Goal: Find specific page/section: Find specific page/section

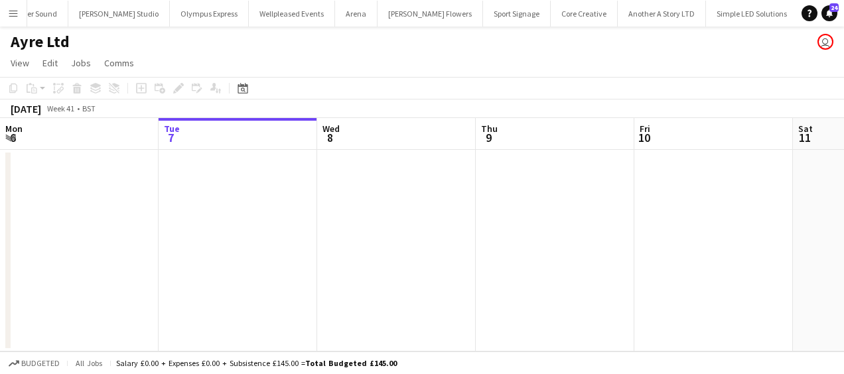
scroll to position [0, 514]
drag, startPoint x: 0, startPoint y: 0, endPoint x: 10, endPoint y: 8, distance: 12.7
click at [10, 8] on app-icon "Menu" at bounding box center [13, 13] width 11 height 11
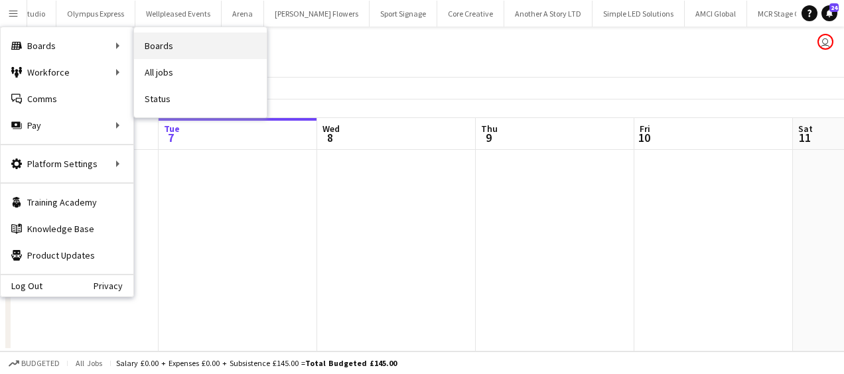
click at [167, 50] on link "Boards" at bounding box center [200, 46] width 133 height 27
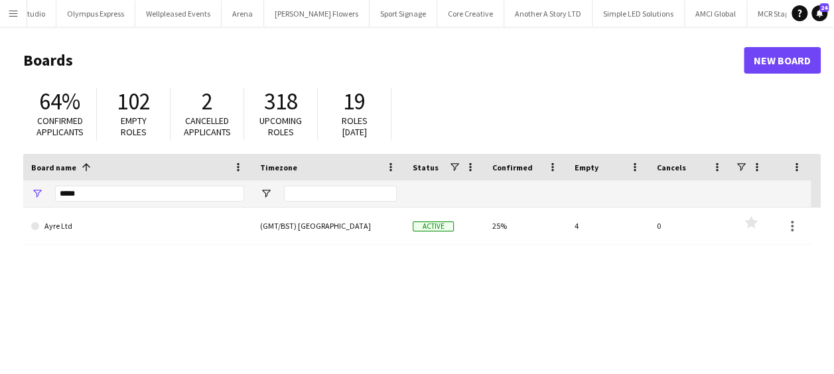
drag, startPoint x: 96, startPoint y: 202, endPoint x: 59, endPoint y: 196, distance: 36.9
click at [54, 198] on div "****" at bounding box center [137, 193] width 229 height 27
drag, startPoint x: 83, startPoint y: 193, endPoint x: 62, endPoint y: 190, distance: 21.5
click at [62, 190] on input "****" at bounding box center [149, 194] width 189 height 16
type input "*"
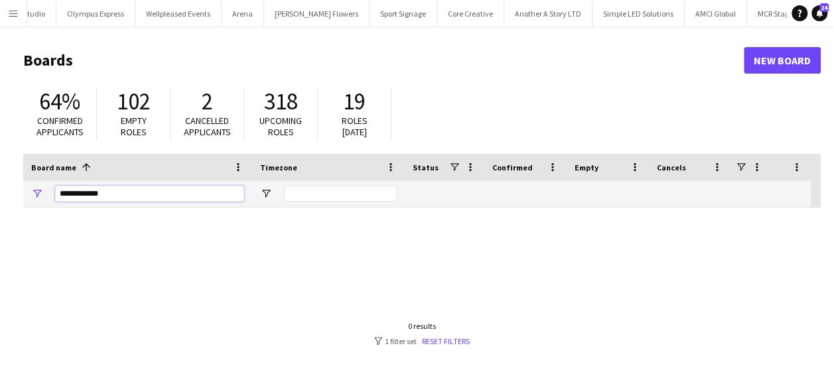
click at [72, 194] on input "**********" at bounding box center [149, 194] width 189 height 16
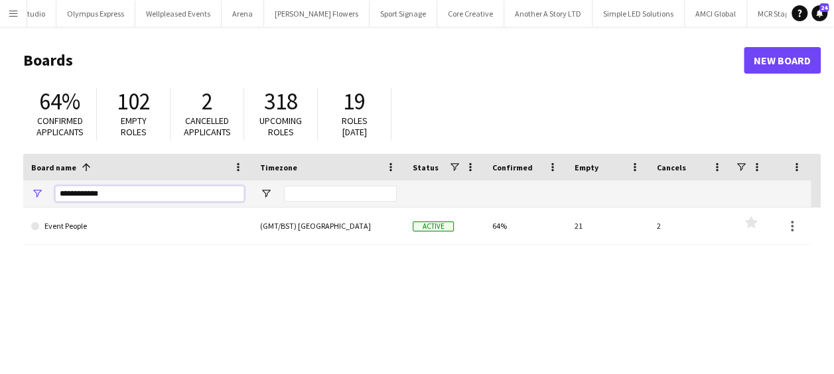
type input "**********"
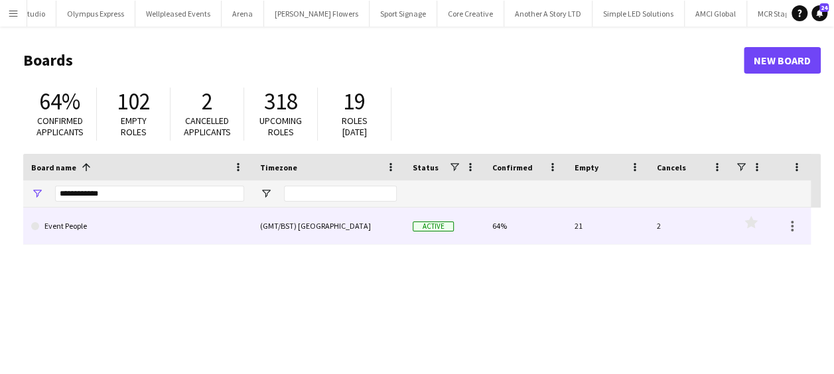
click at [88, 228] on link "Event People" at bounding box center [137, 226] width 213 height 37
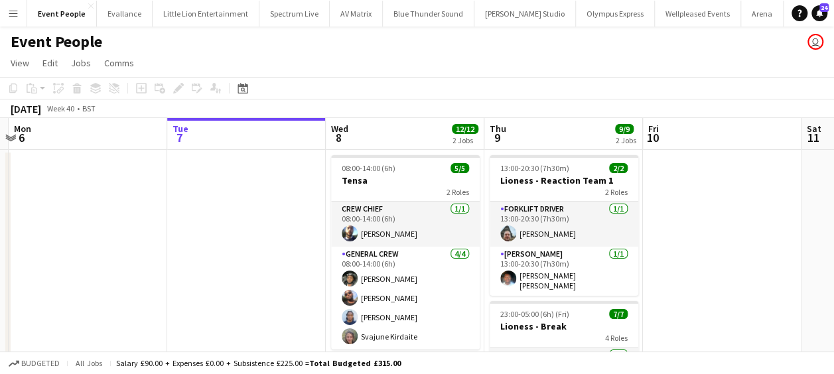
drag, startPoint x: 257, startPoint y: 201, endPoint x: 521, endPoint y: 215, distance: 263.8
click at [521, 215] on app-calendar-viewport "Sat 4 Sun 5 Mon 6 Tue 7 Wed 8 12/12 2 Jobs Thu 9 9/9 2 Jobs Fri 10 Sat 11 Sun 1…" at bounding box center [417, 348] width 834 height 461
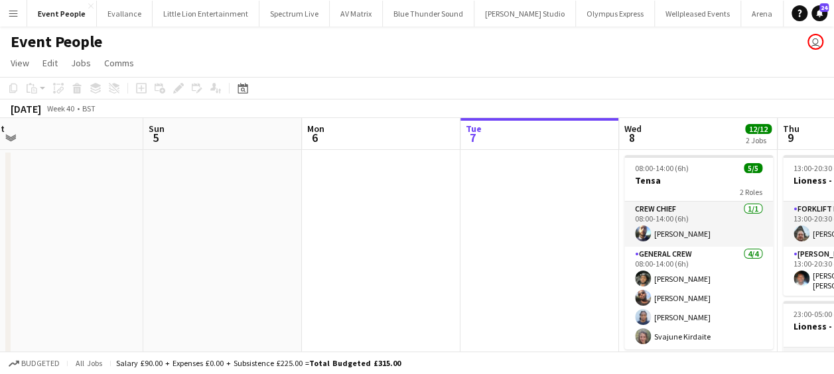
drag, startPoint x: 240, startPoint y: 204, endPoint x: 427, endPoint y: 212, distance: 187.3
click at [434, 212] on app-calendar-viewport "Thu 2 Fri 3 2/2 1 Job Sat 4 Sun 5 Mon 6 Tue 7 Wed 8 12/12 2 Jobs Thu 9 9/9 2 Jo…" at bounding box center [417, 348] width 834 height 461
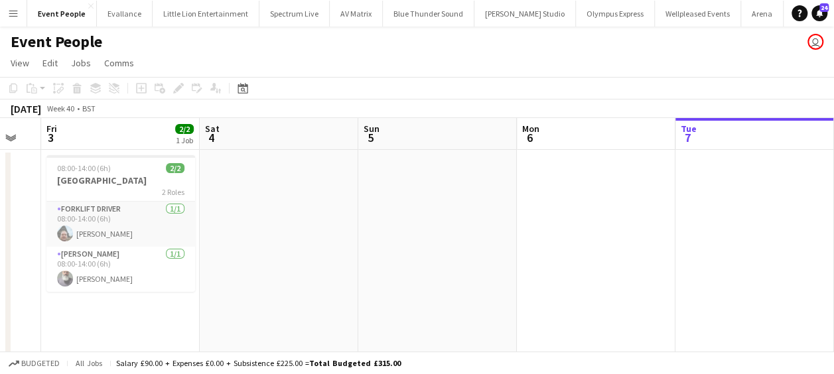
drag, startPoint x: 269, startPoint y: 213, endPoint x: 427, endPoint y: 214, distance: 157.2
click at [429, 213] on app-calendar-viewport "Wed 1 Thu 2 Fri 3 2/2 1 Job Sat 4 Sun 5 Mon 6 Tue 7 Wed 8 12/12 2 Jobs Thu 9 9/…" at bounding box center [417, 348] width 834 height 461
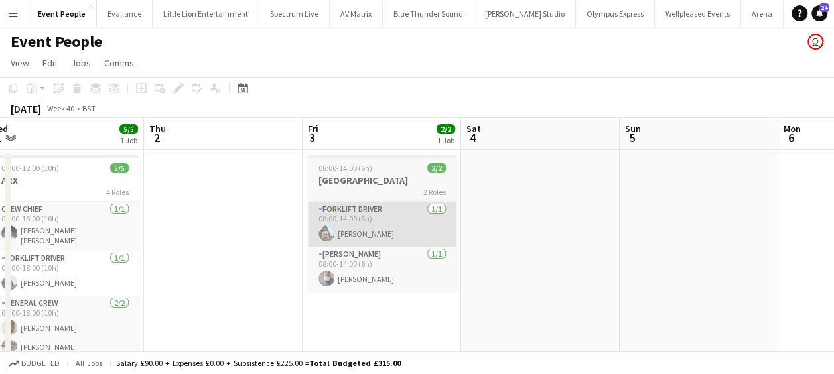
drag, startPoint x: 439, startPoint y: 216, endPoint x: 494, endPoint y: 218, distance: 54.4
click at [525, 217] on app-calendar-viewport "Mon 29 Tue 30 Wed 1 5/5 1 Job Thu 2 Fri 3 2/2 1 Job Sat 4 Sun 5 Mon 6 Tue 7 Wed…" at bounding box center [417, 348] width 834 height 461
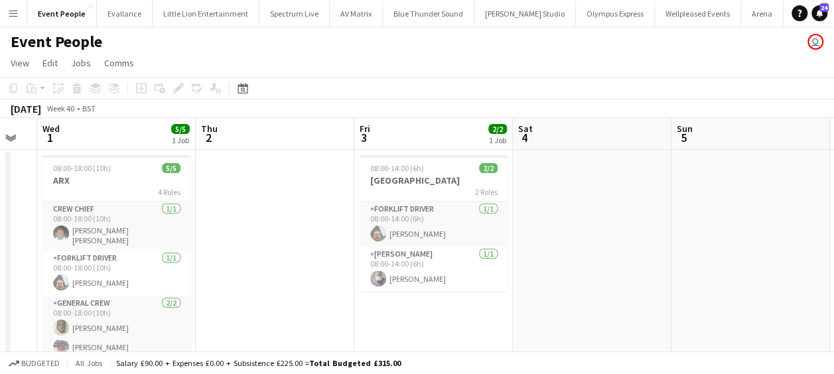
click at [568, 223] on app-calendar-viewport "Mon 29 3/3 1 Job Tue 30 Wed 1 5/5 1 Job Thu 2 Fri 3 2/2 1 Job Sat 4 Sun 5 Mon 6…" at bounding box center [417, 348] width 834 height 461
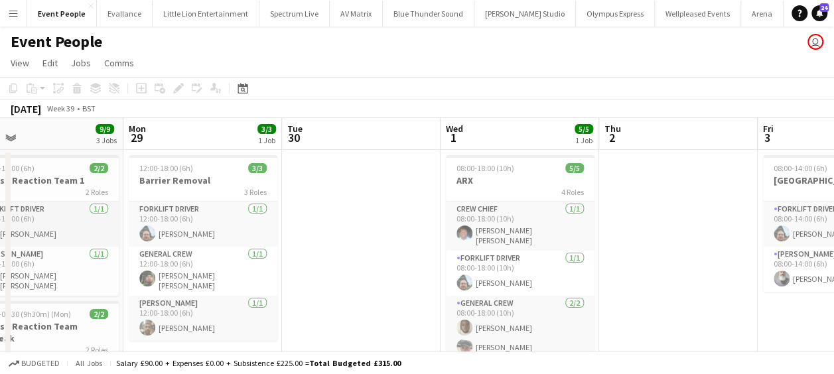
drag, startPoint x: 357, startPoint y: 228, endPoint x: 441, endPoint y: 230, distance: 84.3
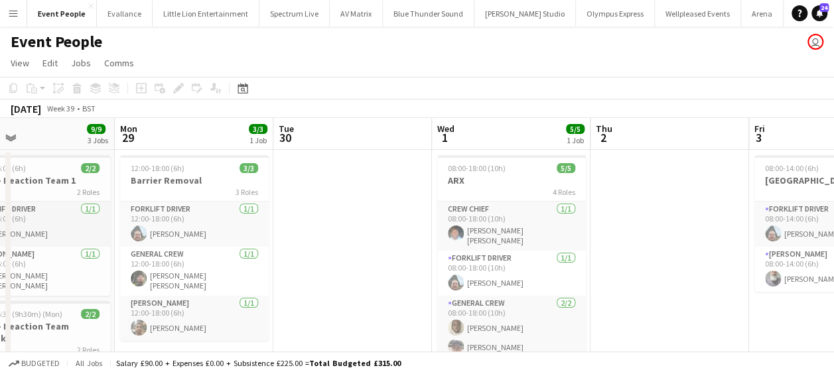
drag, startPoint x: 361, startPoint y: 228, endPoint x: 537, endPoint y: 238, distance: 176.8
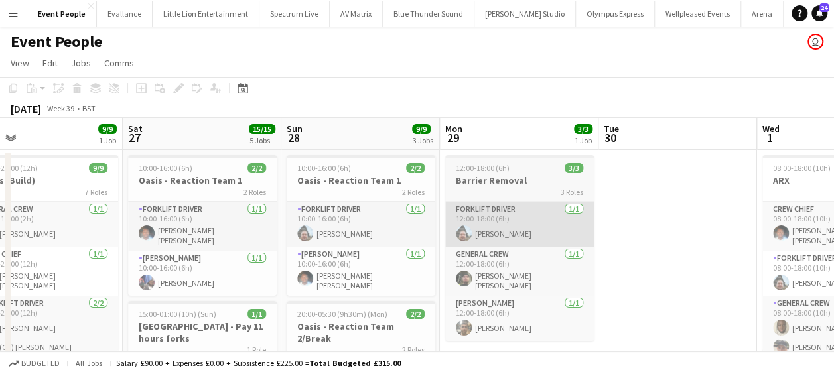
drag, startPoint x: 496, startPoint y: 234, endPoint x: 615, endPoint y: 236, distance: 118.8
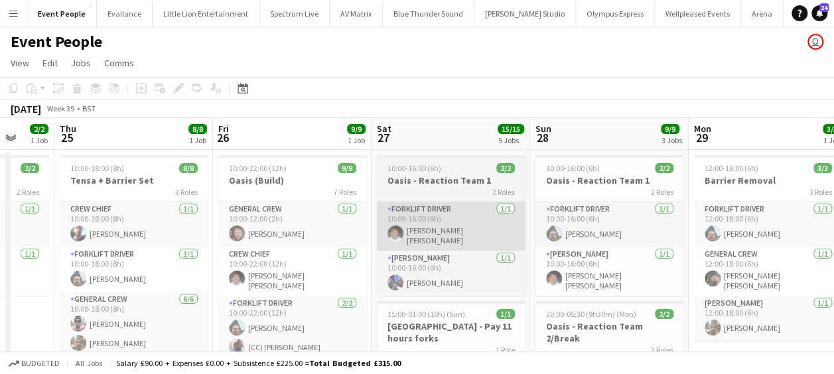
drag, startPoint x: 399, startPoint y: 232, endPoint x: 500, endPoint y: 233, distance: 100.2
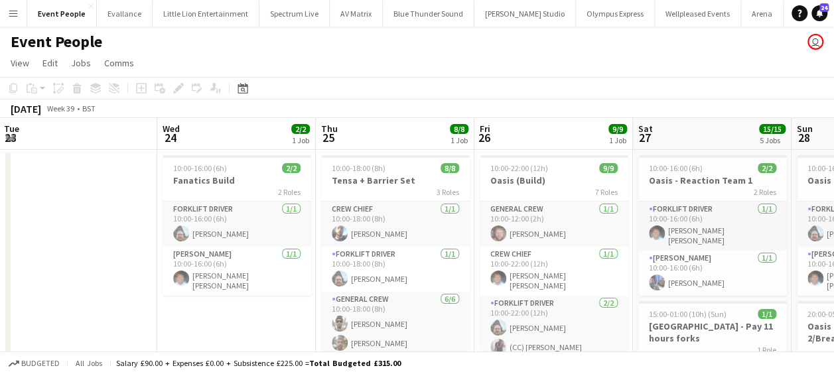
drag, startPoint x: 337, startPoint y: 231, endPoint x: 564, endPoint y: 239, distance: 227.1
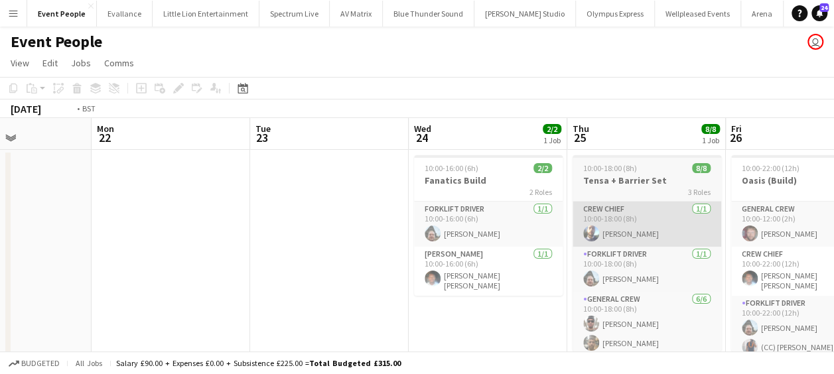
drag, startPoint x: 345, startPoint y: 233, endPoint x: 579, endPoint y: 238, distance: 233.6
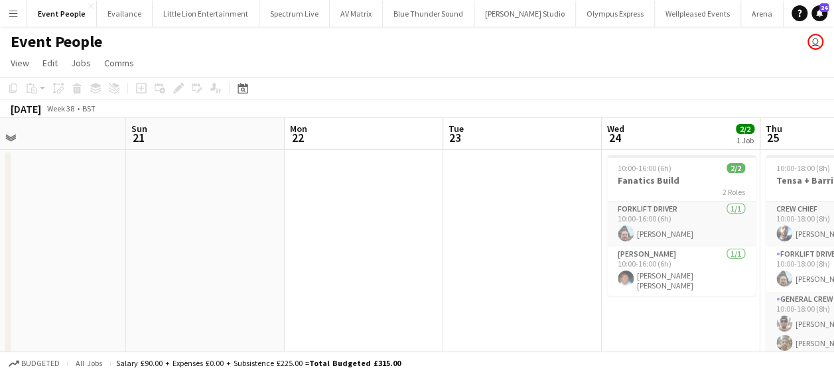
drag, startPoint x: 351, startPoint y: 232, endPoint x: 517, endPoint y: 240, distance: 166.1
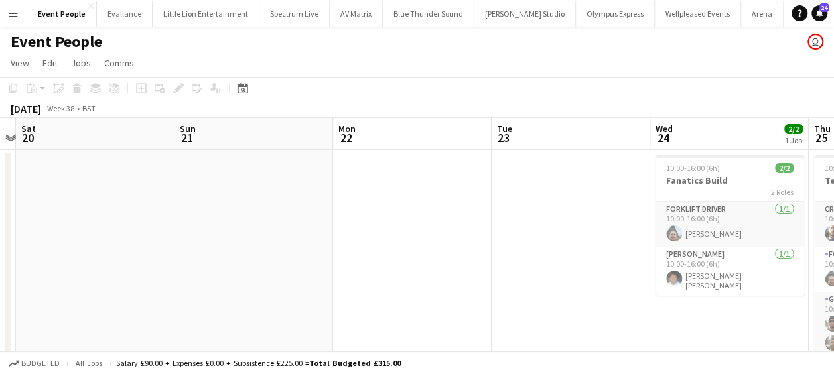
drag, startPoint x: 240, startPoint y: 231, endPoint x: 352, endPoint y: 234, distance: 112.2
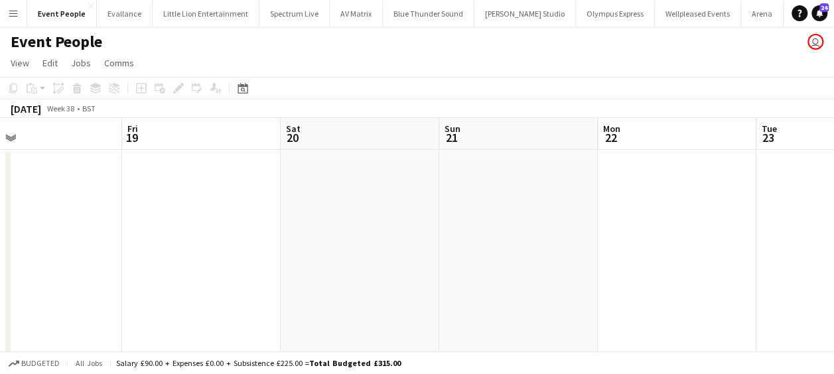
drag, startPoint x: 415, startPoint y: 236, endPoint x: 478, endPoint y: 236, distance: 62.4
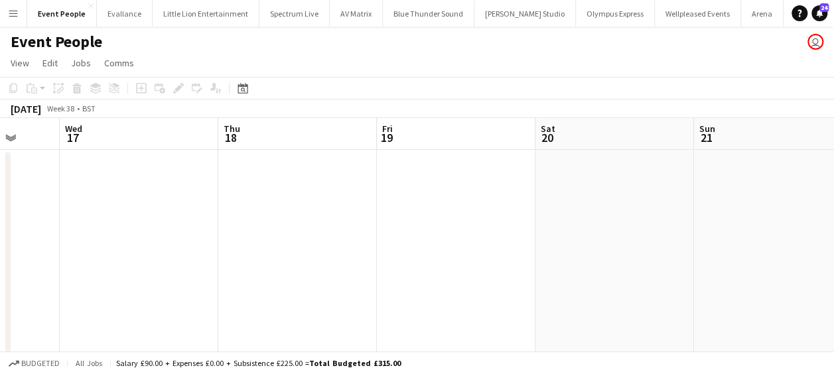
drag, startPoint x: 326, startPoint y: 236, endPoint x: 410, endPoint y: 238, distance: 84.3
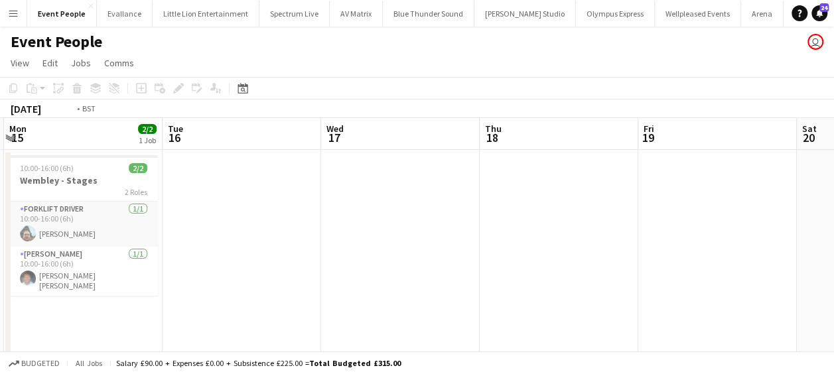
drag, startPoint x: 240, startPoint y: 235, endPoint x: 479, endPoint y: 238, distance: 238.9
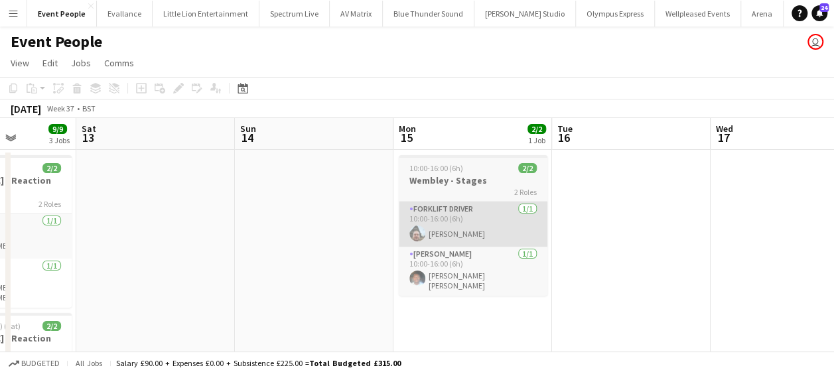
drag, startPoint x: 434, startPoint y: 242, endPoint x: 537, endPoint y: 242, distance: 102.8
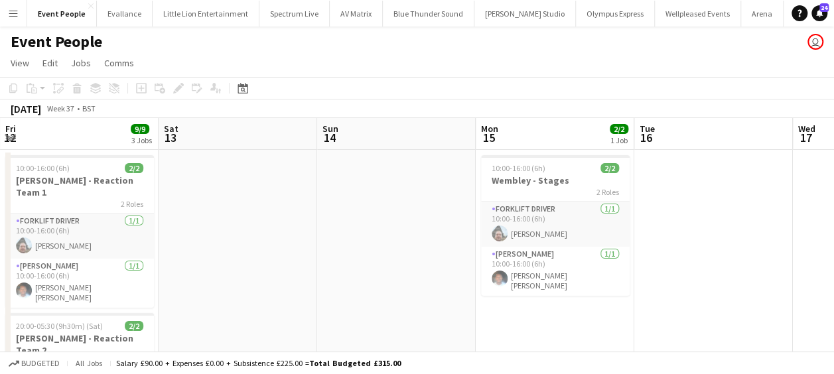
drag, startPoint x: 257, startPoint y: 236, endPoint x: 478, endPoint y: 245, distance: 221.1
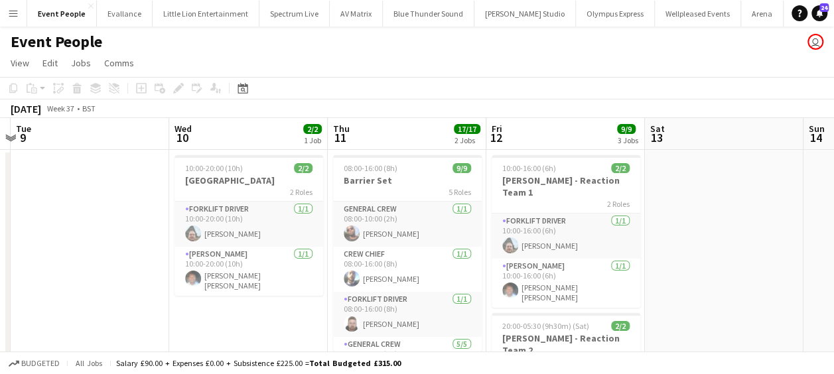
drag, startPoint x: 429, startPoint y: 241, endPoint x: 614, endPoint y: 242, distance: 185.1
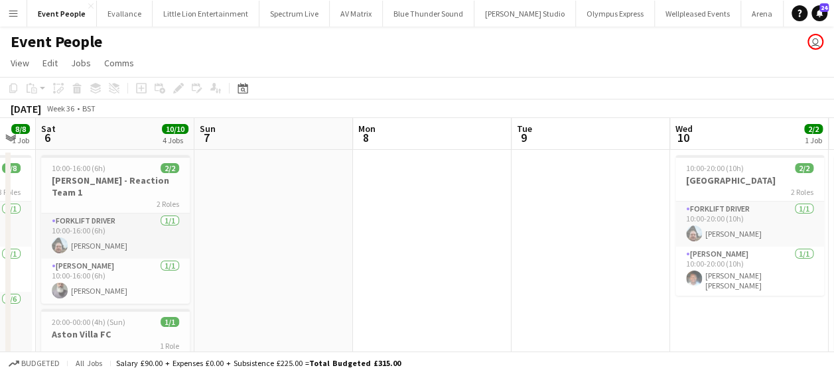
drag, startPoint x: 441, startPoint y: 244, endPoint x: 492, endPoint y: 242, distance: 51.8
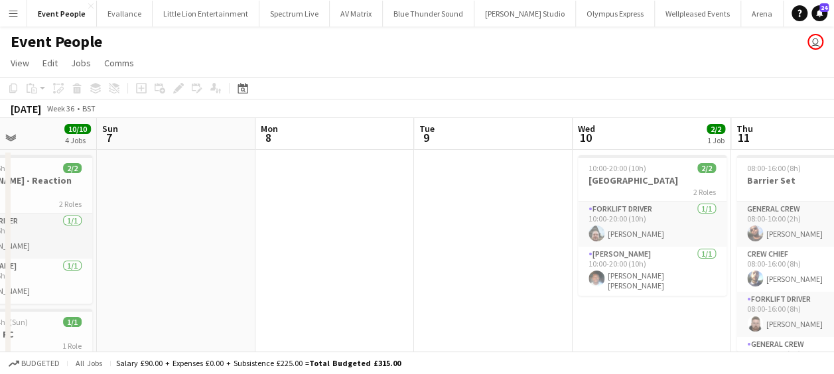
drag, startPoint x: 227, startPoint y: 240, endPoint x: 458, endPoint y: 240, distance: 230.9
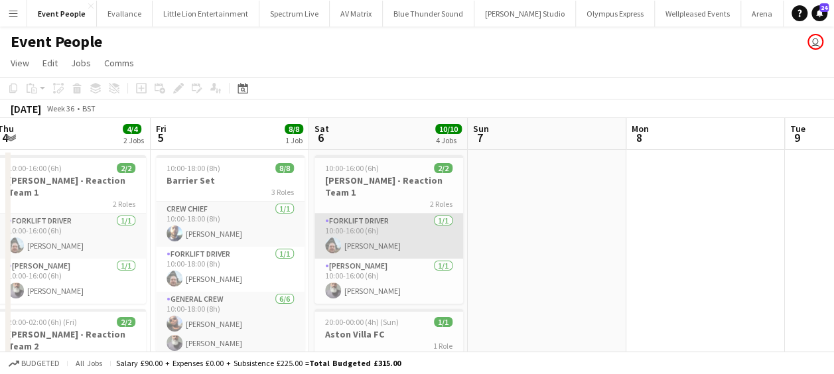
drag, startPoint x: 399, startPoint y: 240, endPoint x: 633, endPoint y: 245, distance: 233.6
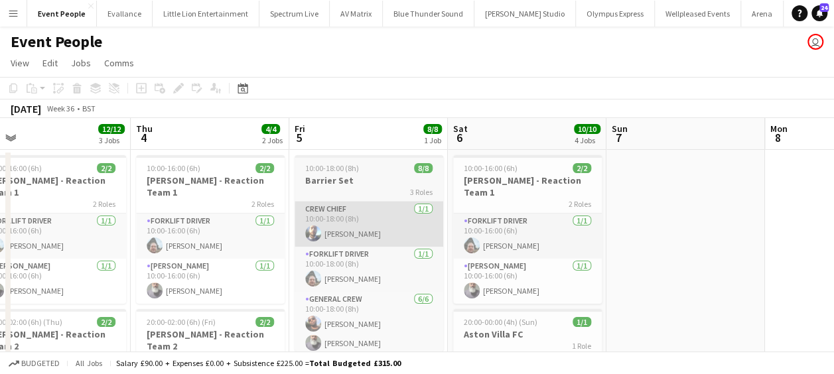
drag, startPoint x: 413, startPoint y: 244, endPoint x: 568, endPoint y: 245, distance: 155.3
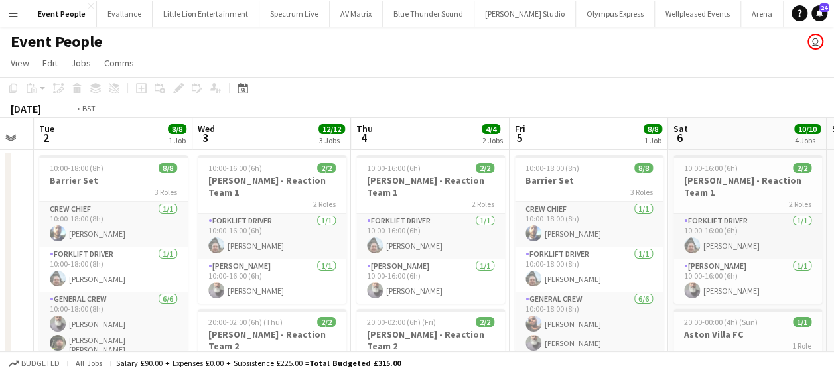
drag, startPoint x: 567, startPoint y: 247, endPoint x: 587, endPoint y: 247, distance: 19.9
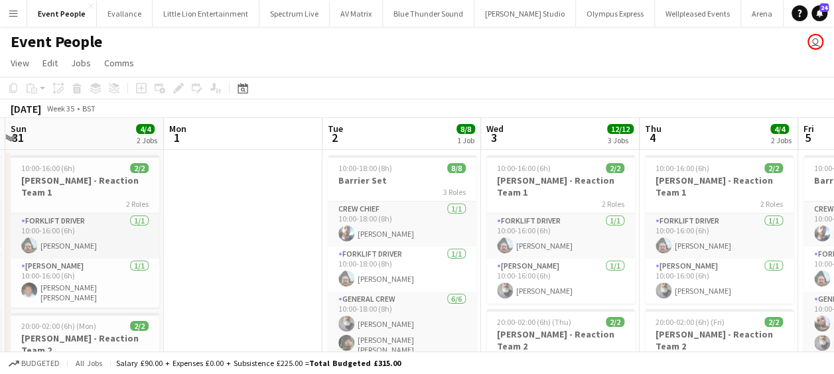
drag, startPoint x: 465, startPoint y: 245, endPoint x: 576, endPoint y: 249, distance: 110.9
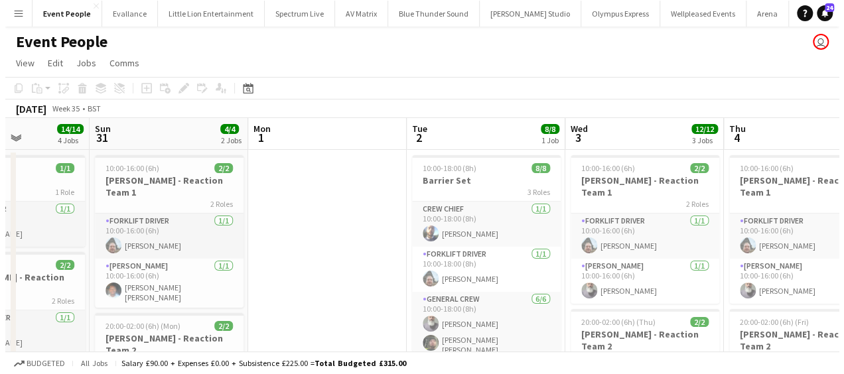
scroll to position [0, 387]
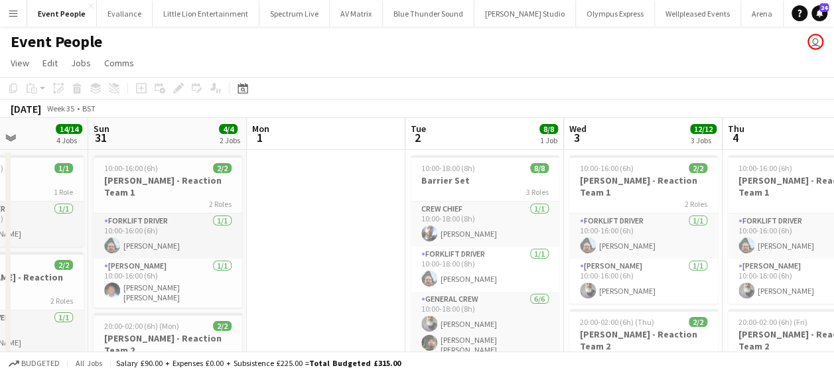
click at [15, 8] on app-icon "Menu" at bounding box center [13, 13] width 11 height 11
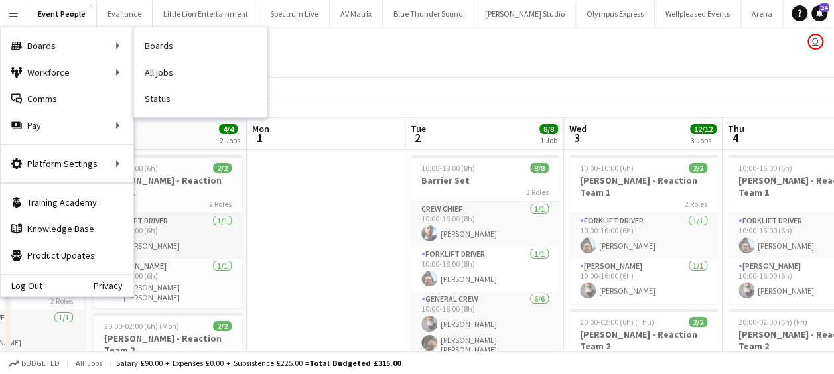
click at [227, 29] on nav "Boards All jobs Status" at bounding box center [200, 72] width 133 height 90
click at [226, 35] on link "Boards" at bounding box center [200, 46] width 133 height 27
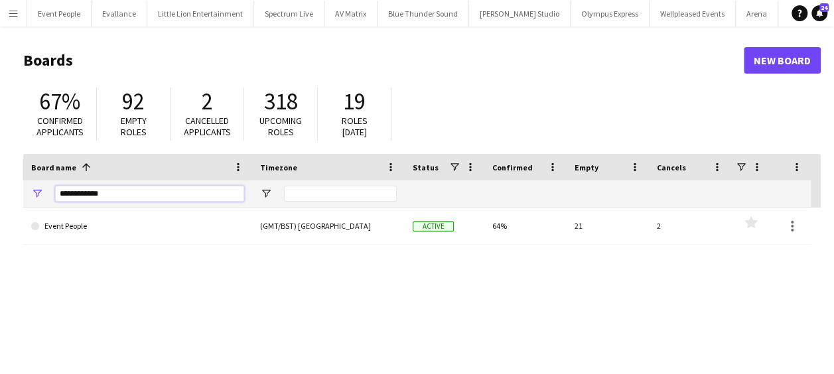
drag, startPoint x: 160, startPoint y: 198, endPoint x: -3, endPoint y: 203, distance: 162.6
click at [0, 203] on html "Menu Boards Boards Boards All jobs Status Workforce Workforce My Workforce Recr…" at bounding box center [417, 253] width 834 height 506
type input "*"
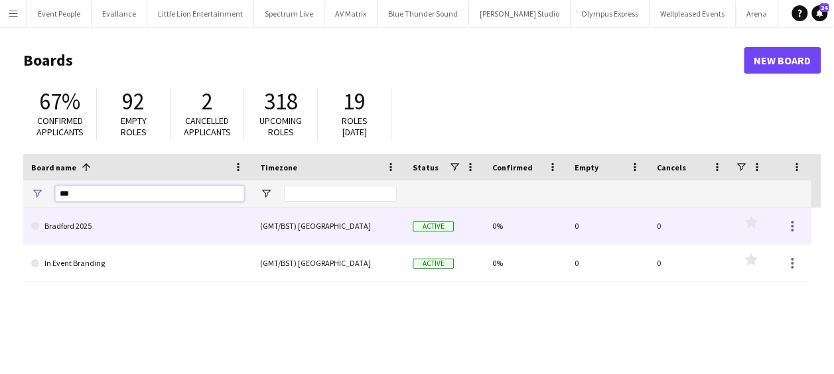
type input "***"
click at [81, 225] on link "Bradford 2025" at bounding box center [137, 226] width 213 height 37
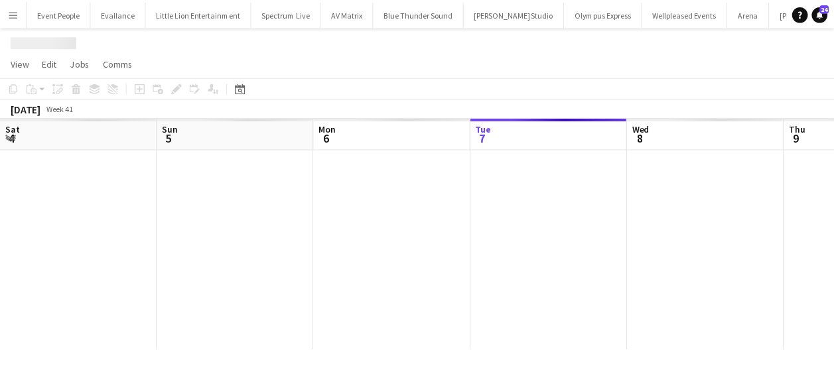
scroll to position [0, 3905]
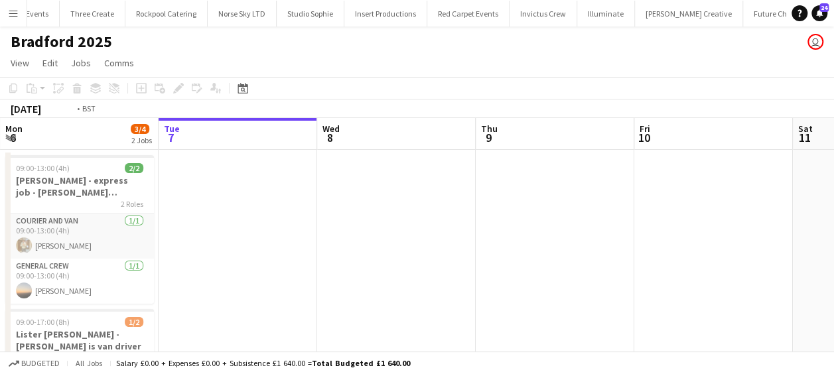
drag, startPoint x: 446, startPoint y: 216, endPoint x: 496, endPoint y: 215, distance: 50.4
click at [530, 212] on app-calendar-viewport "Sat 4 2/2 1 Job Sun 5 2/2 1 Job Mon 6 3/4 2 Jobs Tue 7 Wed 8 Thu 9 Fri 10 Sat 1…" at bounding box center [417, 302] width 834 height 368
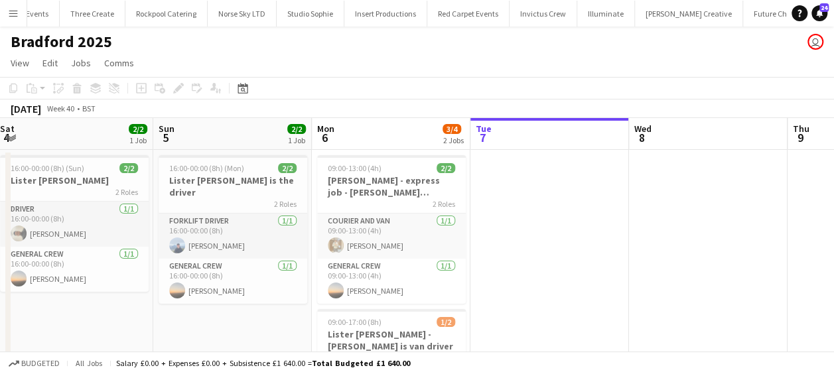
drag, startPoint x: 238, startPoint y: 220, endPoint x: 412, endPoint y: 212, distance: 174.0
click at [425, 209] on app-calendar-viewport "Thu 2 4/4 1 Job Fri 3 Sat 4 2/2 1 Job Sun 5 2/2 1 Job Mon 6 3/4 2 Jobs Tue 7 We…" at bounding box center [417, 302] width 834 height 368
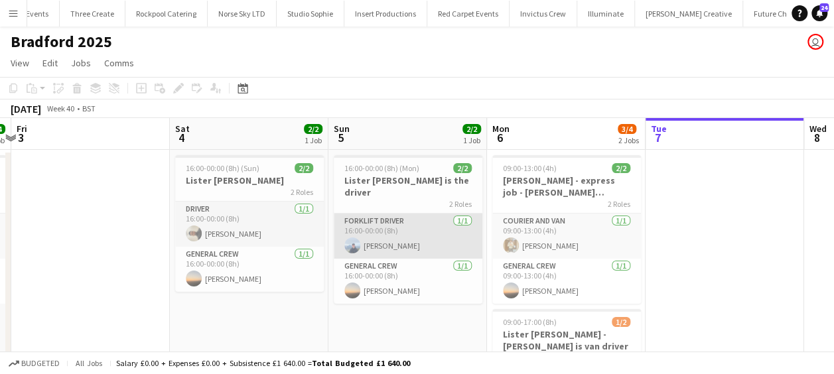
scroll to position [0, 417]
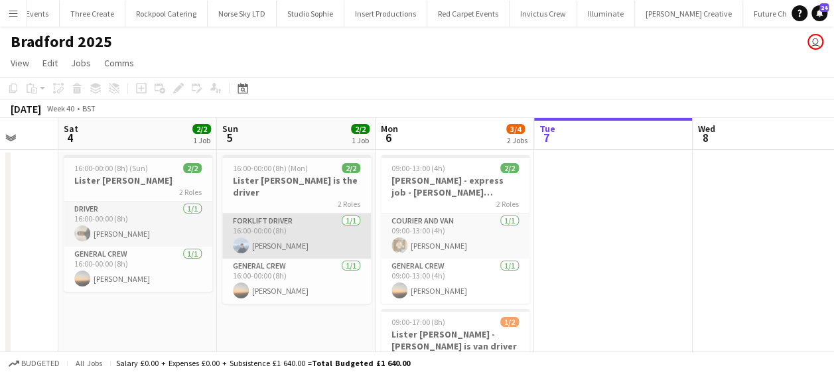
drag, startPoint x: 341, startPoint y: 215, endPoint x: 385, endPoint y: 213, distance: 44.5
click at [385, 213] on app-calendar-viewport "Wed 1 Thu 2 4/4 1 Job Fri 3 Sat 4 2/2 1 Job Sun 5 2/2 1 Job Mon 6 3/4 2 Jobs Tu…" at bounding box center [417, 302] width 834 height 368
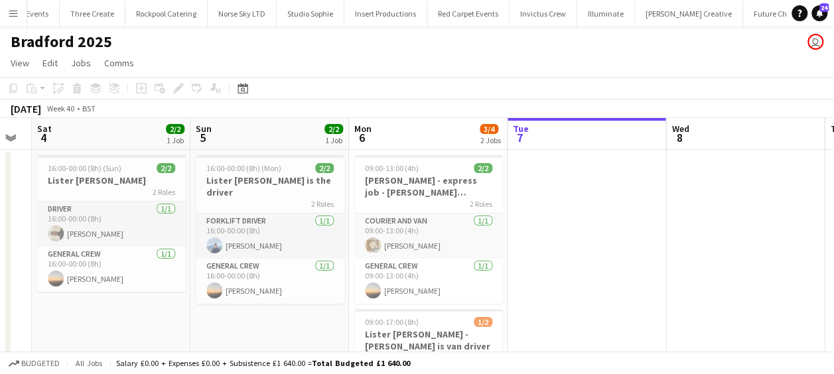
scroll to position [0, 605]
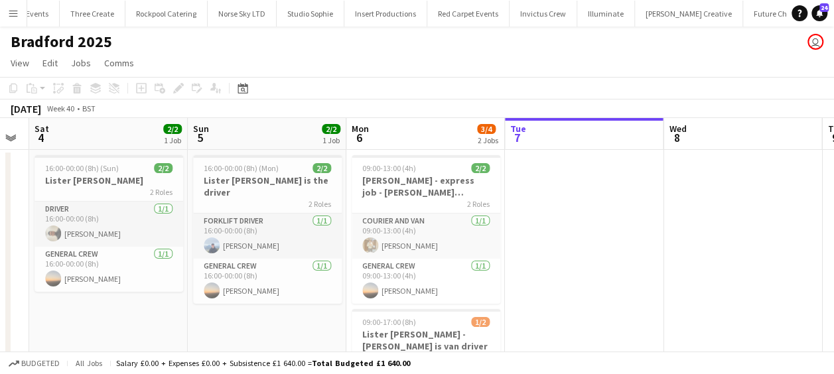
drag, startPoint x: 488, startPoint y: 320, endPoint x: 301, endPoint y: 312, distance: 187.9
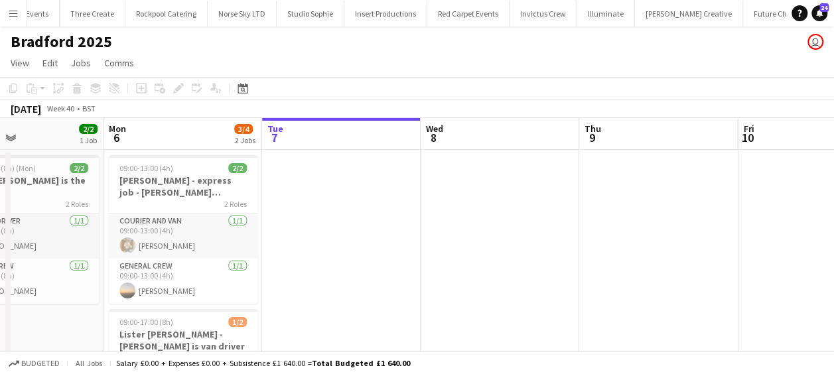
scroll to position [0, 539]
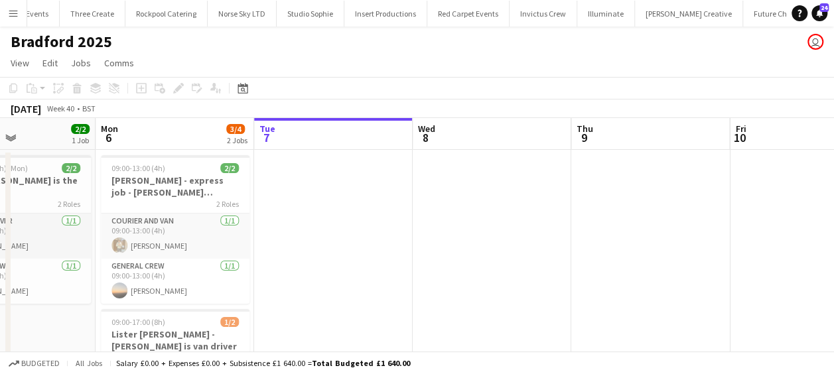
drag, startPoint x: 262, startPoint y: 312, endPoint x: 12, endPoint y: 314, distance: 250.1
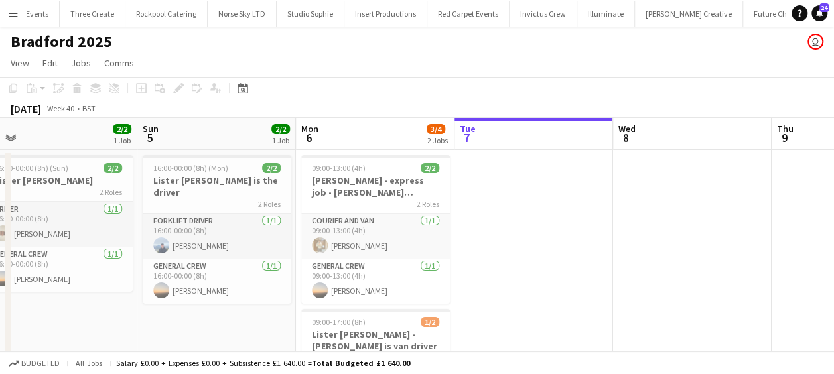
drag, startPoint x: 339, startPoint y: 203, endPoint x: 652, endPoint y: 206, distance: 313.2
